Goal: Information Seeking & Learning: Learn about a topic

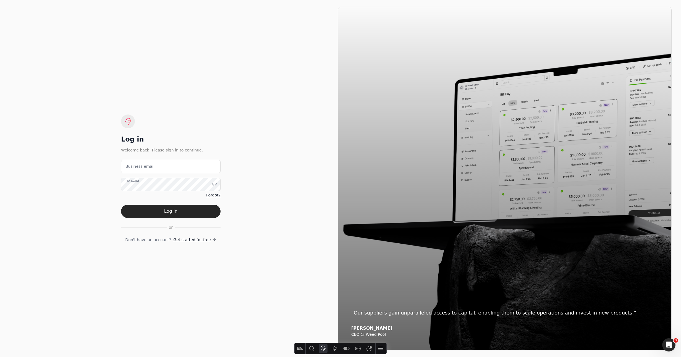
type input "[URL][DOMAIN_NAME]"
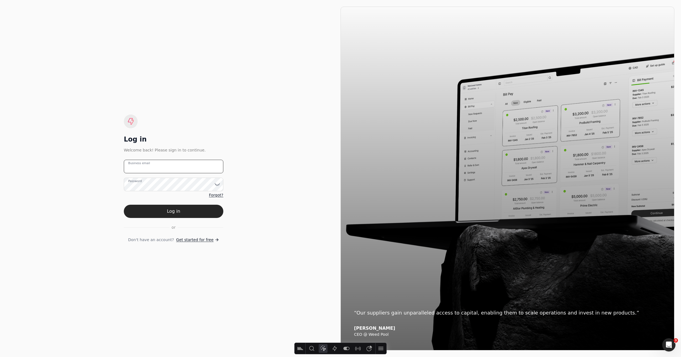
click at [144, 163] on div "Business email" at bounding box center [173, 167] width 99 height 14
click at [273, 118] on div "Log in Welcome back! Please sign in to continue. Business email Password Forgot…" at bounding box center [174, 179] width 334 height 344
click at [173, 163] on email "Business email" at bounding box center [173, 167] width 99 height 14
drag, startPoint x: 170, startPoint y: 172, endPoint x: 169, endPoint y: 167, distance: 5.0
click at [170, 172] on email "Business email" at bounding box center [173, 167] width 99 height 14
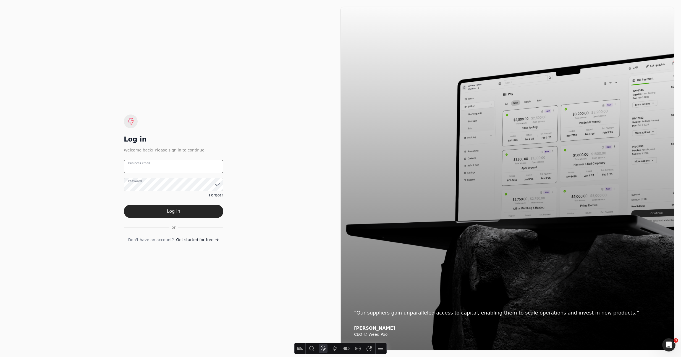
click at [169, 166] on email "Business email" at bounding box center [173, 167] width 99 height 14
paste email "[EMAIL_ADDRESS][DOMAIN_NAME]"
type email "[EMAIL_ADDRESS][DOMAIN_NAME]"
click at [90, 154] on div "Log in Welcome back! Please sign in to continue. [EMAIL_ADDRESS][DOMAIN_NAME] B…" at bounding box center [174, 179] width 334 height 344
click at [99, 213] on div "Log in Welcome back! Please sign in to continue. [EMAIL_ADDRESS][DOMAIN_NAME] B…" at bounding box center [174, 179] width 334 height 344
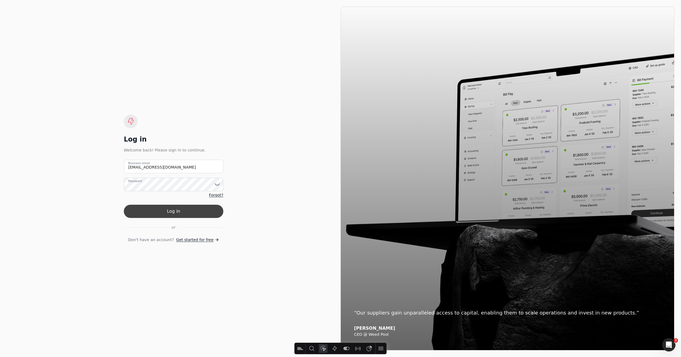
click at [152, 215] on button "Log in" at bounding box center [173, 211] width 99 height 13
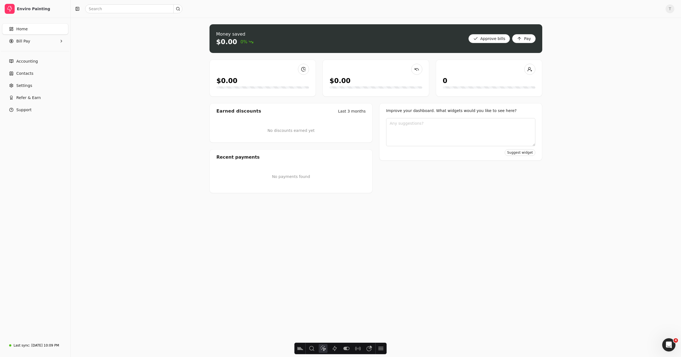
type input "[URL][DOMAIN_NAME]"
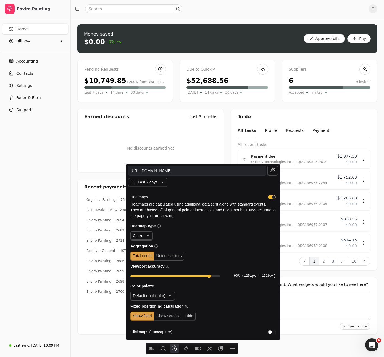
click at [172, 347] on icon "Heatmap" at bounding box center [174, 349] width 7 height 7
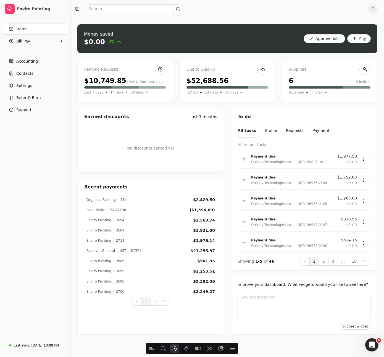
click at [172, 347] on icon "Heatmap" at bounding box center [174, 349] width 7 height 7
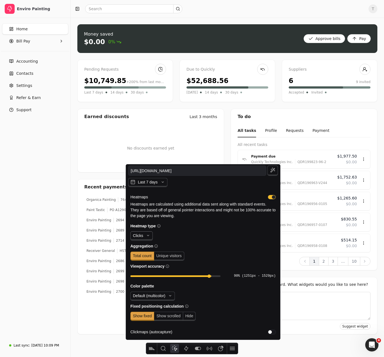
click at [144, 236] on span "Clicks" at bounding box center [141, 236] width 22 height 9
click at [142, 246] on span "Clicks" at bounding box center [146, 248] width 24 height 4
click at [171, 257] on span "Unique visitors" at bounding box center [168, 256] width 25 height 4
click at [149, 257] on span "Total count" at bounding box center [142, 256] width 19 height 4
drag, startPoint x: 210, startPoint y: 276, endPoint x: 219, endPoint y: 278, distance: 8.5
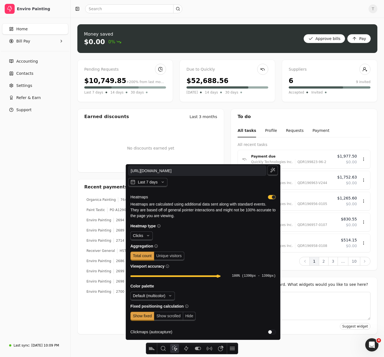
click at [219, 278] on div "100% (1390px - 1390px)" at bounding box center [202, 276] width 145 height 9
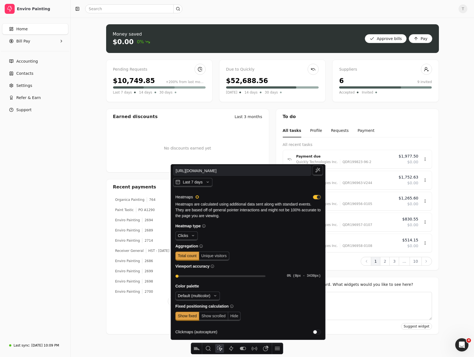
drag, startPoint x: 262, startPoint y: 276, endPoint x: 146, endPoint y: 275, distance: 116.3
click at [146, 275] on body "Enviro Painting Home Bill Pay Accounting Contacts Settings Refer & Earn Support…" at bounding box center [237, 178] width 474 height 357
drag, startPoint x: 177, startPoint y: 277, endPoint x: 219, endPoint y: 280, distance: 41.8
click at [219, 280] on div "49% (840px - 2590px)" at bounding box center [247, 276] width 145 height 9
click at [213, 266] on icon "button" at bounding box center [212, 267] width 4 height 4
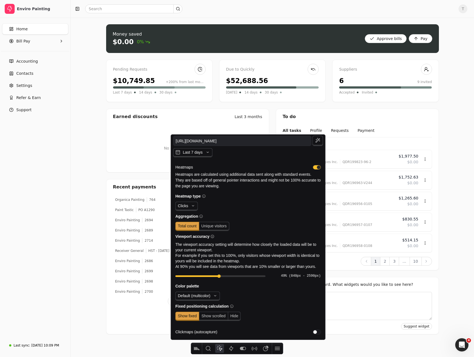
click at [471, 355] on div "Money saved $0.00 0% Approve bills Pay Pending Requests $10,749.85 +200% from l…" at bounding box center [272, 188] width 403 height 340
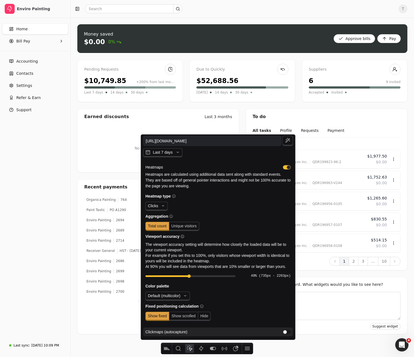
click at [246, 331] on span "Clickmaps (autocapture)" at bounding box center [213, 332] width 135 height 4
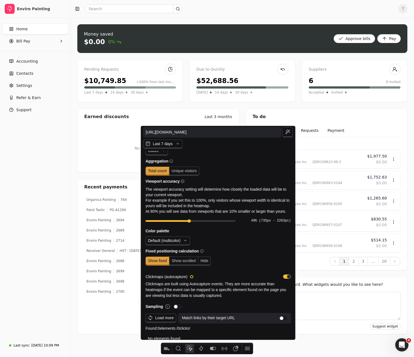
scroll to position [60, 0]
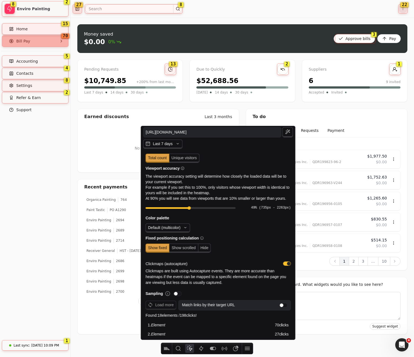
click at [248, 286] on p "Clickmaps are built using Autocapture events. They are more accurate than heatm…" at bounding box center [218, 277] width 145 height 17
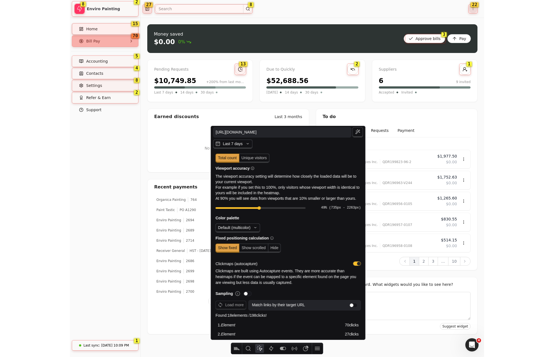
scroll to position [214, 0]
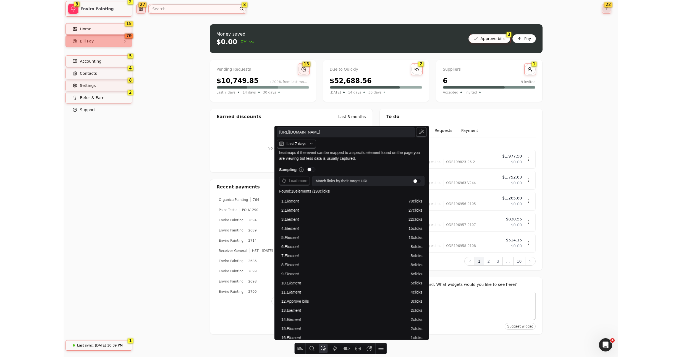
scroll to position [0, 0]
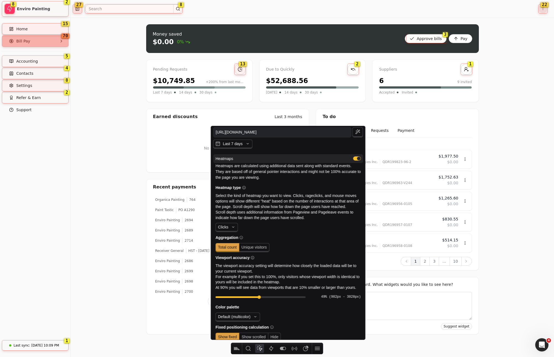
click at [355, 159] on div "button" at bounding box center [357, 159] width 8 height 4
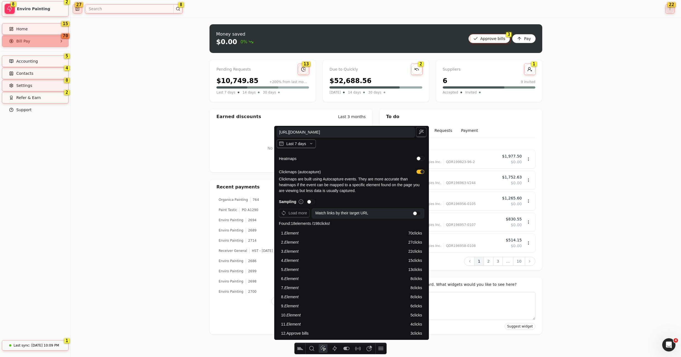
click at [306, 147] on span "Last 7 days" at bounding box center [296, 143] width 39 height 9
click at [310, 144] on icon "button" at bounding box center [311, 144] width 6 height 6
click at [312, 144] on icon "button" at bounding box center [311, 144] width 6 height 6
click at [309, 143] on icon "button" at bounding box center [311, 144] width 6 height 6
click at [299, 144] on span "Last 7 days" at bounding box center [296, 143] width 20 height 4
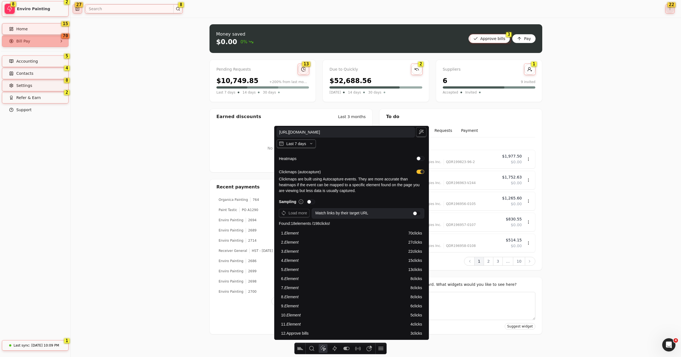
click at [308, 143] on span "Last 7 days" at bounding box center [296, 143] width 39 height 9
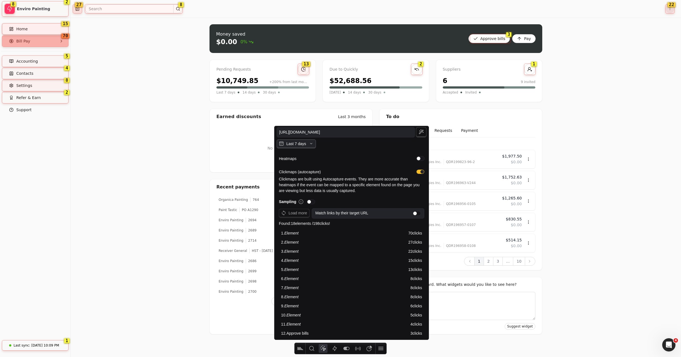
click at [308, 143] on span "Last 7 days" at bounding box center [296, 143] width 39 height 9
click at [305, 145] on span "Last 7 days" at bounding box center [296, 143] width 20 height 4
click at [303, 146] on span "Last 7 days" at bounding box center [296, 143] width 20 height 4
click at [291, 143] on span "Last 7 days" at bounding box center [296, 143] width 20 height 4
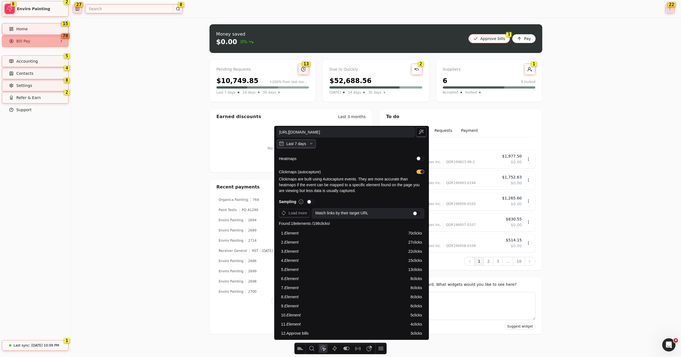
click at [291, 143] on span "Last 7 days" at bounding box center [296, 143] width 20 height 4
click at [297, 143] on span "Last 7 days" at bounding box center [296, 143] width 20 height 4
click at [305, 145] on span "Last 7 days" at bounding box center [296, 143] width 20 height 4
click at [299, 146] on span "Last 7 days" at bounding box center [296, 143] width 20 height 4
click at [281, 146] on icon "button" at bounding box center [281, 144] width 6 height 6
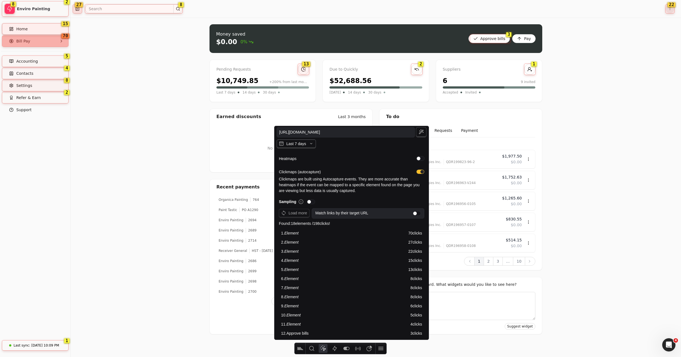
click at [300, 144] on span "Last 7 days" at bounding box center [296, 143] width 20 height 4
drag, startPoint x: 303, startPoint y: 141, endPoint x: 309, endPoint y: 144, distance: 6.3
click at [303, 141] on span "Last 7 days" at bounding box center [296, 143] width 39 height 9
click at [311, 140] on span "Last 7 days" at bounding box center [296, 143] width 39 height 9
click at [309, 143] on span "Last 7 days" at bounding box center [296, 143] width 39 height 9
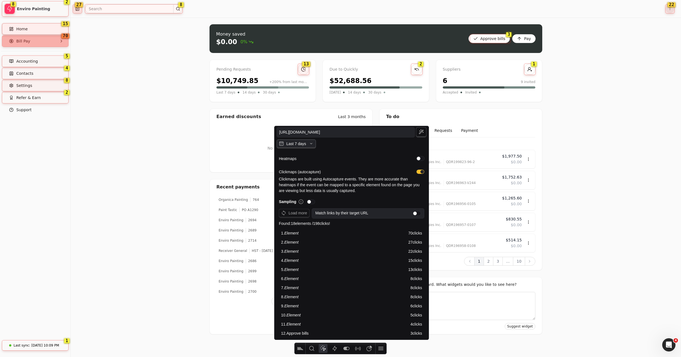
click at [309, 144] on span "Last 7 days" at bounding box center [296, 143] width 39 height 9
click at [309, 144] on icon "button" at bounding box center [311, 144] width 6 height 6
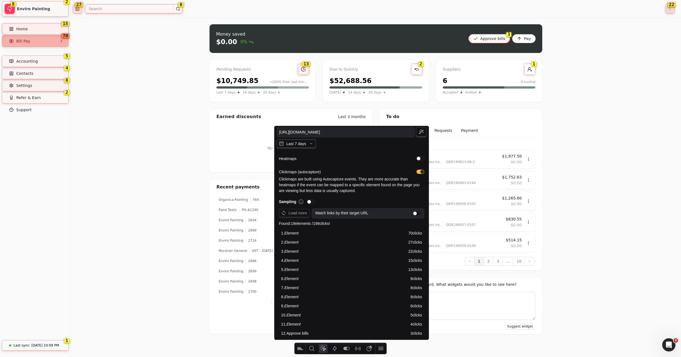
click at [309, 144] on icon "button" at bounding box center [311, 144] width 6 height 6
click at [313, 143] on icon "button" at bounding box center [311, 144] width 6 height 6
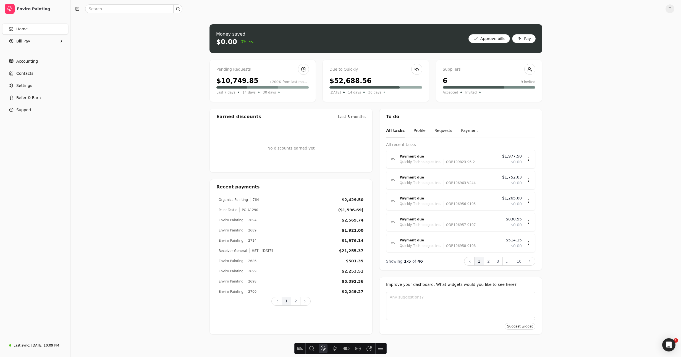
click at [325, 349] on icon "Heatmap" at bounding box center [323, 349] width 6 height 6
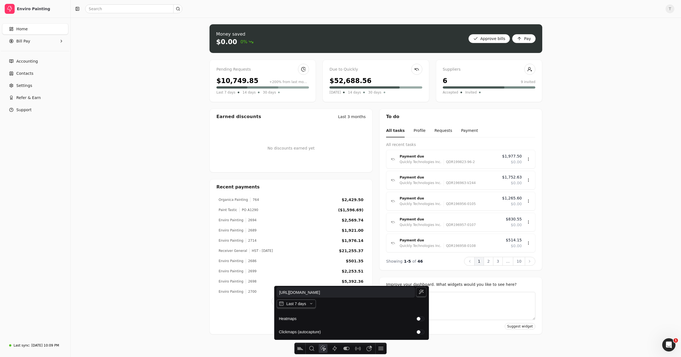
click at [313, 302] on icon "button" at bounding box center [311, 304] width 6 height 6
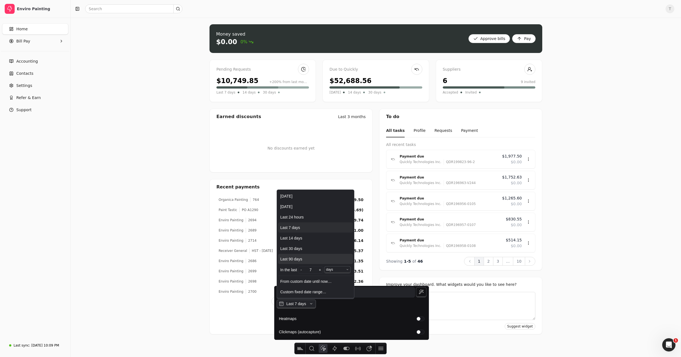
click at [298, 262] on span "Last 90 days" at bounding box center [315, 259] width 75 height 10
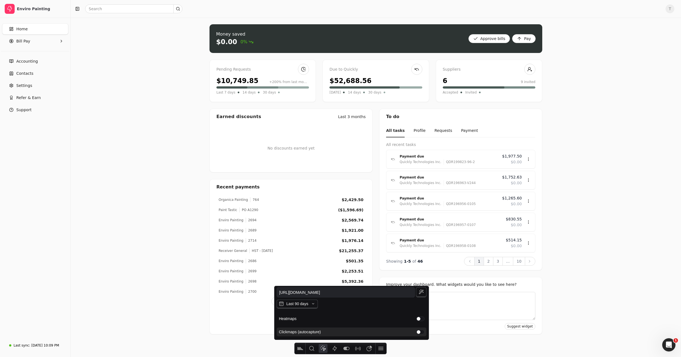
click at [418, 333] on div "button" at bounding box center [420, 332] width 8 height 4
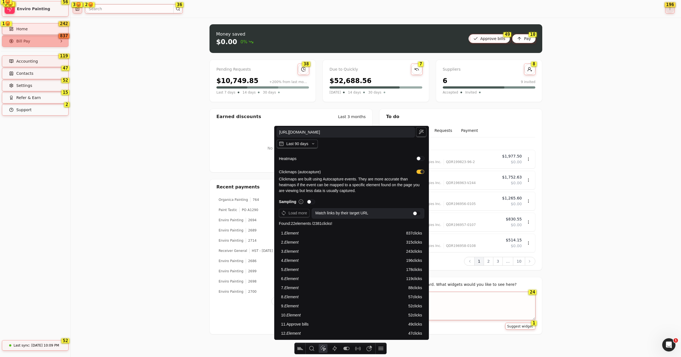
click at [77, 4] on div "3 😡" at bounding box center [77, 4] width 10 height 4
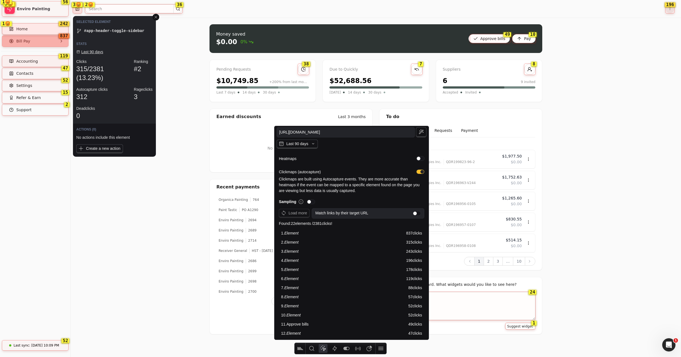
click at [91, 4] on div "2 😡" at bounding box center [89, 4] width 10 height 4
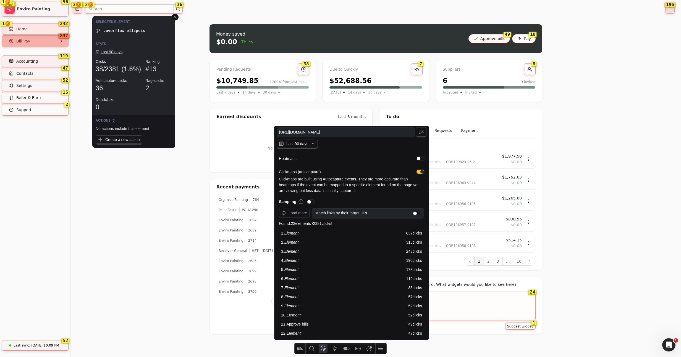
click at [91, 4] on div "2 😡" at bounding box center [89, 4] width 10 height 4
click at [7, 2] on div "1 😡" at bounding box center [6, 2] width 10 height 4
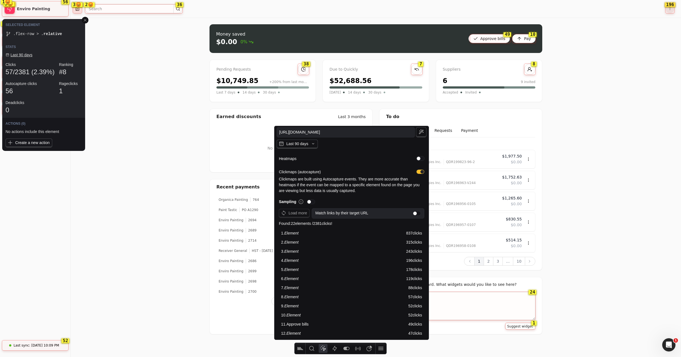
click at [11, 4] on div "3 😡" at bounding box center [9, 4] width 10 height 4
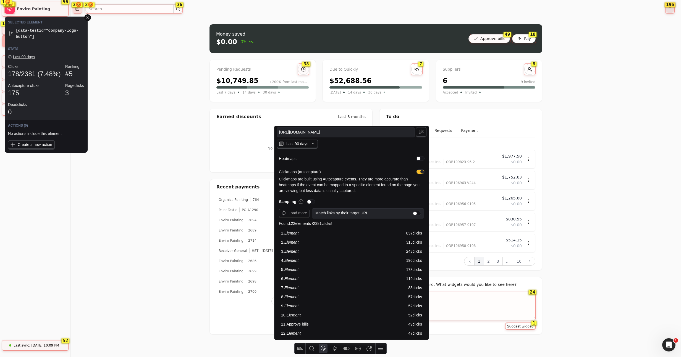
click at [14, 4] on div "175" at bounding box center [10, 4] width 10 height 4
click at [86, 17] on icon at bounding box center [88, 18] width 4 height 4
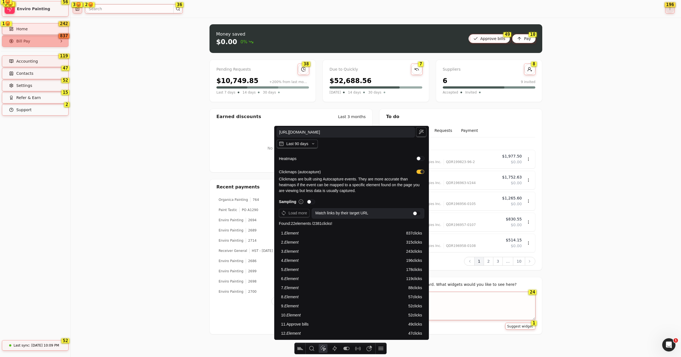
click at [568, 122] on div "Money saved $0.00 0% Approve bills Pay Pending Requests $10,749.85 +200% from l…" at bounding box center [376, 188] width 610 height 340
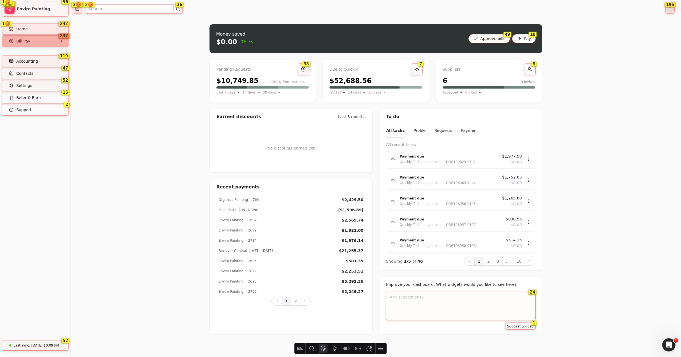
click at [158, 106] on div "Money saved $0.00 0% Approve bills Pay Pending Requests $10,749.85 +200% from l…" at bounding box center [376, 188] width 610 height 340
click at [55, 29] on div at bounding box center [35, 28] width 66 height 11
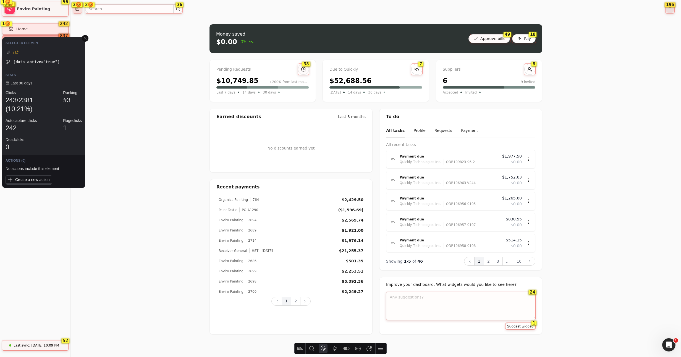
click at [55, 29] on div at bounding box center [35, 28] width 66 height 11
click at [130, 28] on div "Money saved $0.00 0% Approve bills Pay Pending Requests $10,749.85 +200% from l…" at bounding box center [376, 188] width 610 height 340
click at [84, 38] on icon at bounding box center [85, 38] width 4 height 4
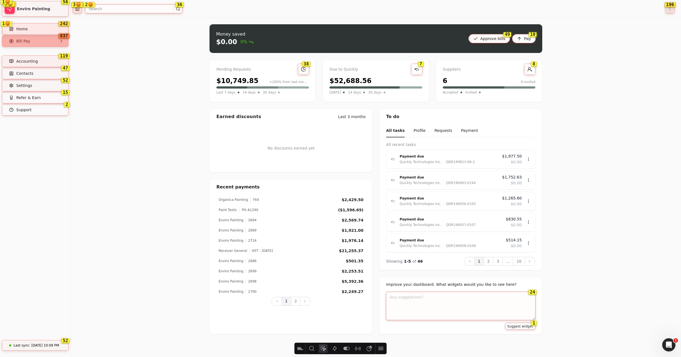
click at [89, 39] on div "Money saved $0.00 0% Approve bills Pay Pending Requests $10,749.85 +200% from l…" at bounding box center [376, 188] width 610 height 340
